Goal: Task Accomplishment & Management: Manage account settings

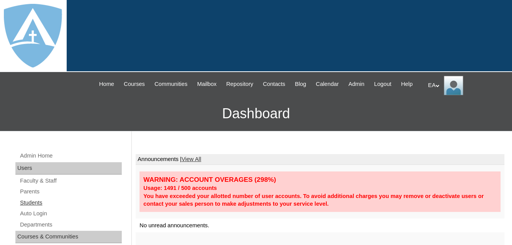
click at [37, 208] on link "Students" at bounding box center [70, 203] width 102 height 10
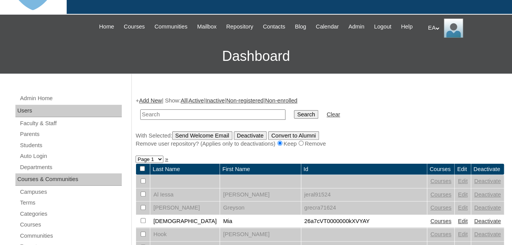
scroll to position [154, 0]
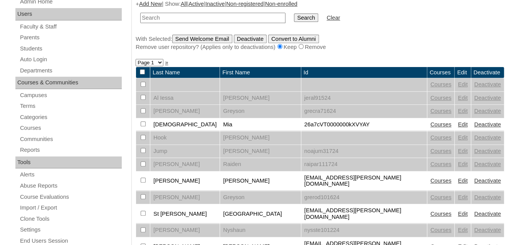
click at [175, 23] on input "text" at bounding box center [212, 18] width 145 height 10
type input "Ayah"
click at [294, 13] on input "Search" at bounding box center [306, 17] width 24 height 8
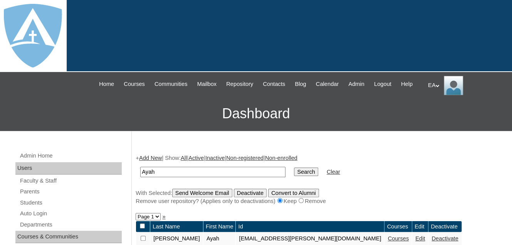
scroll to position [154, 0]
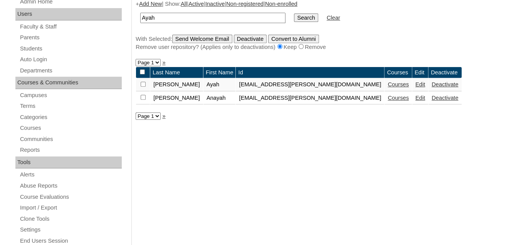
click at [388, 87] on link "Courses" at bounding box center [398, 84] width 21 height 6
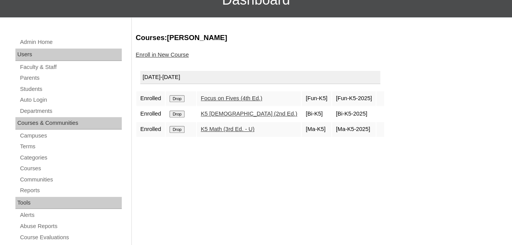
scroll to position [116, 0]
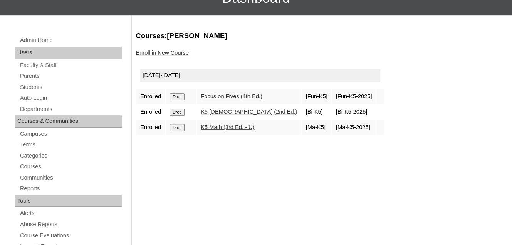
click at [176, 99] on form "Drop" at bounding box center [181, 96] width 23 height 6
click at [175, 100] on input "Drop" at bounding box center [177, 96] width 15 height 7
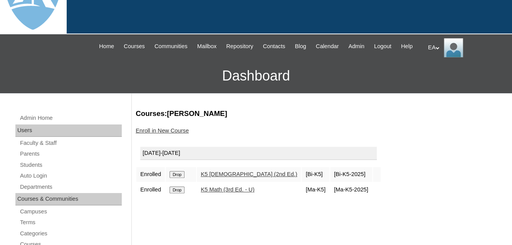
scroll to position [116, 0]
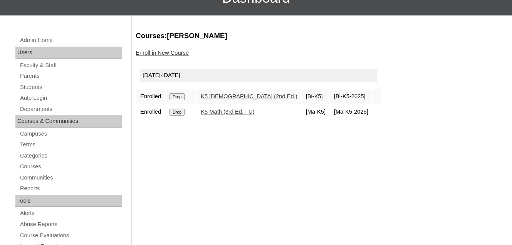
click at [183, 100] on input "Drop" at bounding box center [177, 96] width 15 height 7
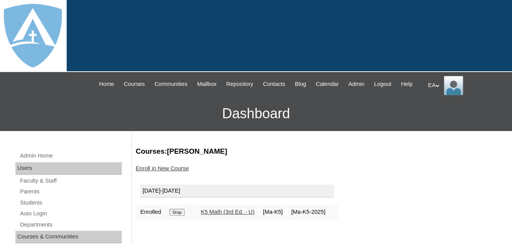
click at [174, 216] on input "Drop" at bounding box center [177, 212] width 15 height 7
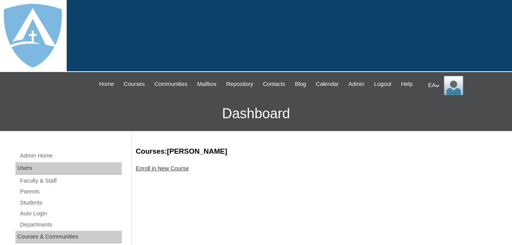
click at [161, 171] on link "Enroll in New Course" at bounding box center [162, 168] width 53 height 6
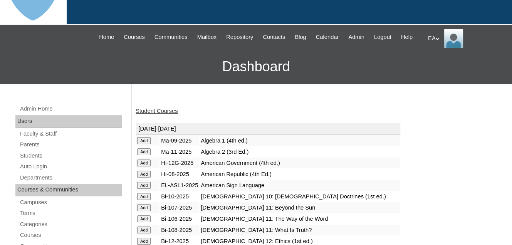
scroll to position [116, 0]
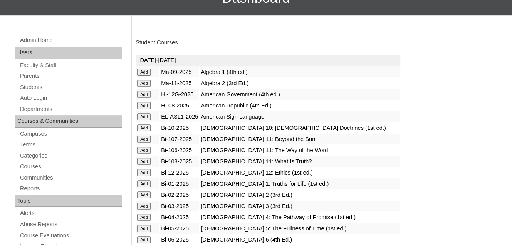
click at [143, 187] on input "Add" at bounding box center [143, 183] width 13 height 7
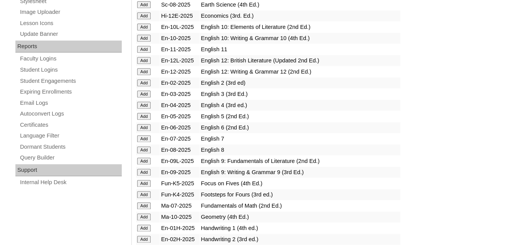
scroll to position [501, 0]
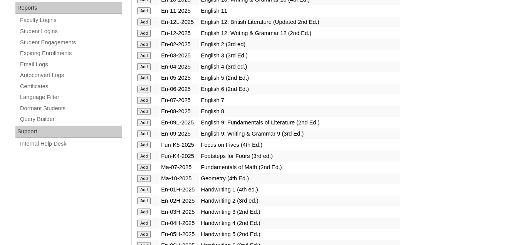
click at [145, 191] on input "Add" at bounding box center [143, 189] width 13 height 7
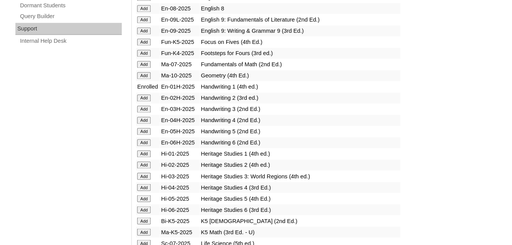
scroll to position [616, 0]
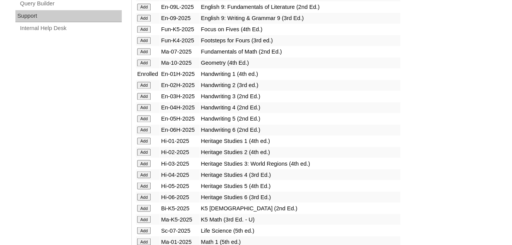
click at [138, 144] on input "Add" at bounding box center [143, 141] width 13 height 7
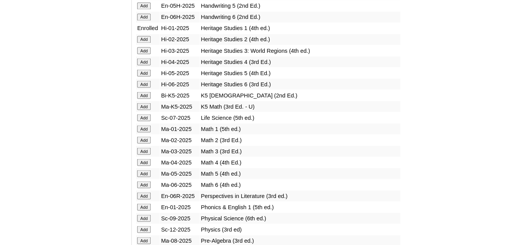
scroll to position [732, 0]
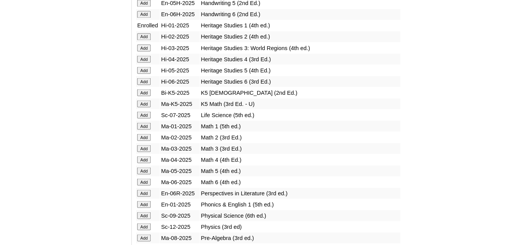
click at [141, 126] on input "Add" at bounding box center [143, 126] width 13 height 7
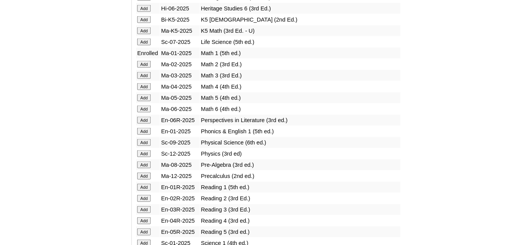
scroll to position [809, 0]
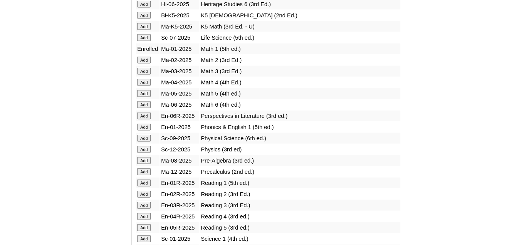
click at [143, 127] on input "Add" at bounding box center [143, 127] width 13 height 7
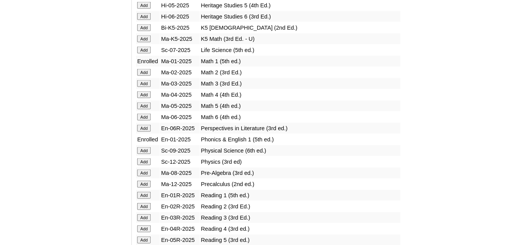
scroll to position [809, 0]
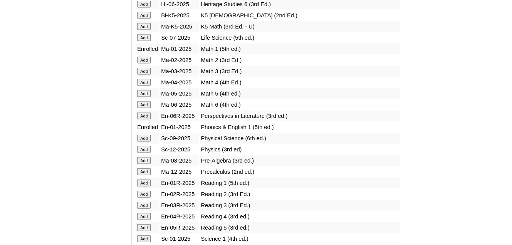
click at [143, 182] on input "Add" at bounding box center [143, 183] width 13 height 7
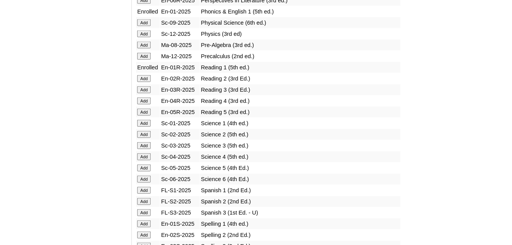
click at [139, 122] on input "Add" at bounding box center [143, 123] width 13 height 7
click at [144, 121] on input "Add" at bounding box center [143, 123] width 13 height 7
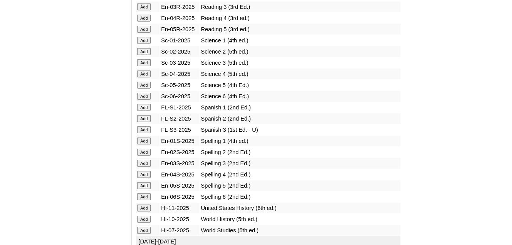
scroll to position [1002, 0]
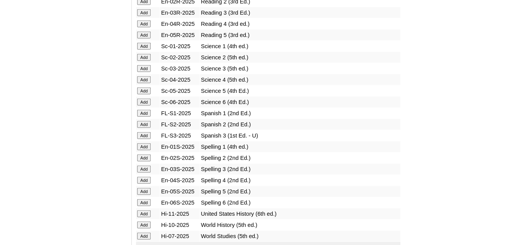
click at [147, 144] on input "Add" at bounding box center [143, 146] width 13 height 7
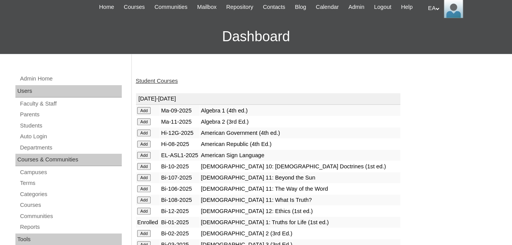
scroll to position [0, 0]
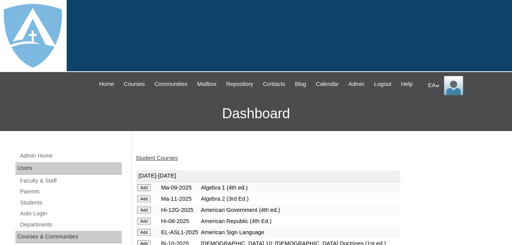
click at [161, 161] on link "Student Courses" at bounding box center [157, 158] width 42 height 6
